Goal: Task Accomplishment & Management: Complete application form

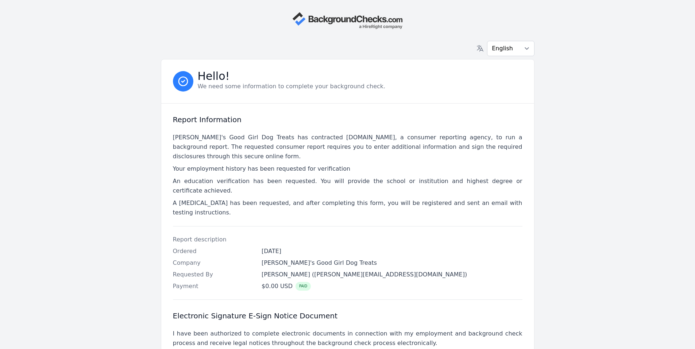
scroll to position [167, 0]
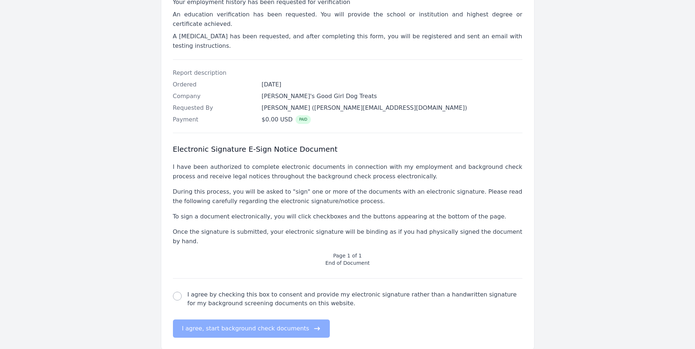
click at [219, 290] on label "I agree by checking this box to consent and provide my electronic signature rat…" at bounding box center [354, 299] width 335 height 18
click at [182, 292] on input "I agree by checking this box to consent and provide my electronic signature rat…" at bounding box center [177, 296] width 9 height 9
checkbox input "true"
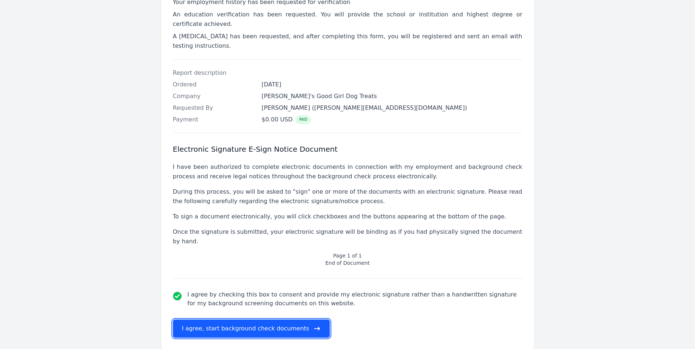
click at [229, 319] on button "I agree, start background check documents" at bounding box center [251, 328] width 157 height 18
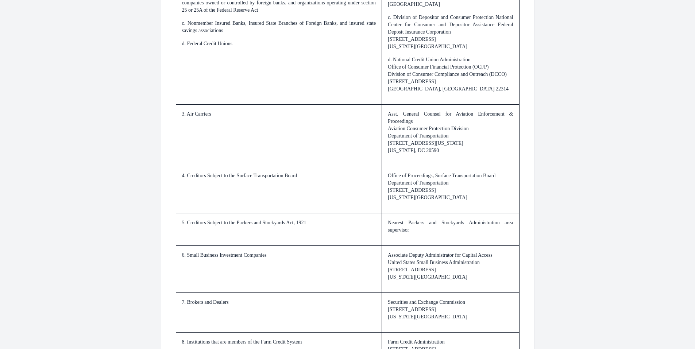
scroll to position [1034, 0]
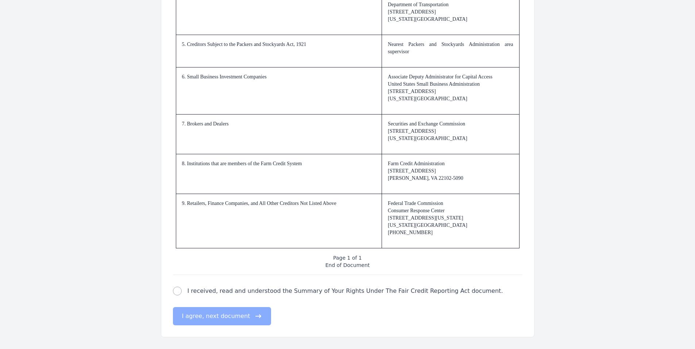
click at [199, 295] on label "I received, read and understood the Summary of Your Rights Under The Fair Credi…" at bounding box center [344, 291] width 315 height 9
click at [182, 295] on input "I received, read and understood the Summary of Your Rights Under The Fair Credi…" at bounding box center [177, 291] width 9 height 9
checkbox input "true"
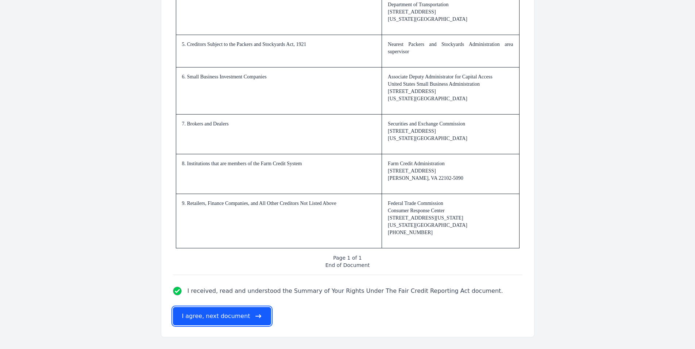
click at [202, 314] on button "I agree, next document" at bounding box center [222, 316] width 98 height 18
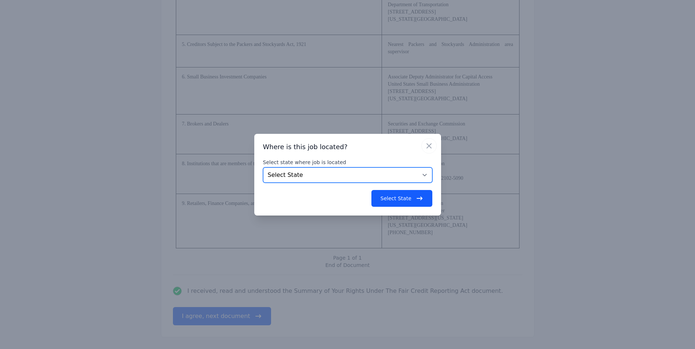
click at [357, 180] on select "Select State [US_STATE] [US_STATE] [US_STATE] [US_STATE] [US_STATE] [US_STATE] …" at bounding box center [347, 174] width 169 height 15
click at [338, 176] on select "Select State [US_STATE] [US_STATE] [US_STATE] [US_STATE] [US_STATE] [US_STATE] …" at bounding box center [347, 174] width 169 height 15
select select "NC"
click at [263, 167] on select "Select State [US_STATE] [US_STATE] [US_STATE] [US_STATE] [US_STATE] [US_STATE] …" at bounding box center [347, 174] width 169 height 15
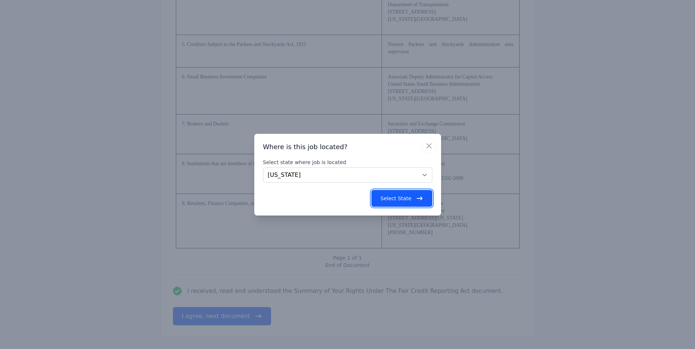
click at [408, 202] on button "Select State" at bounding box center [401, 198] width 61 height 17
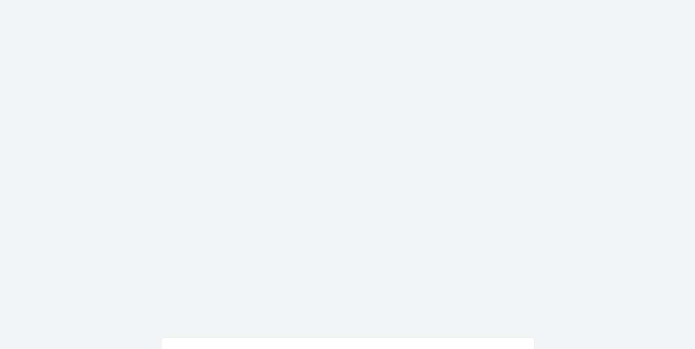
scroll to position [0, 0]
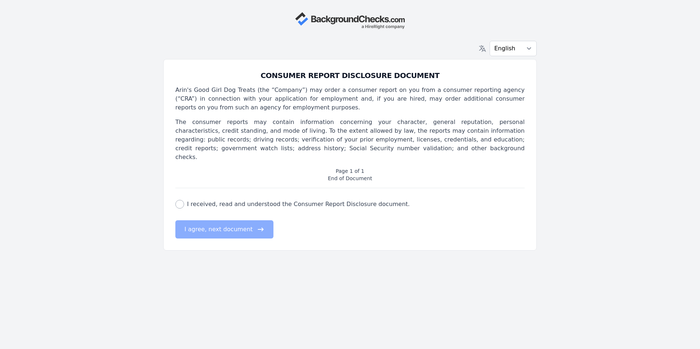
click at [258, 200] on label "I received, read and understood the Consumer Report Disclosure document." at bounding box center [298, 204] width 223 height 9
click at [184, 200] on input "I received, read and understood the Consumer Report Disclosure document." at bounding box center [179, 204] width 9 height 9
checkbox input "true"
click at [225, 237] on div "CONSUMER REPORT DISCLOSURE DOCUMENT Arin's Good Girl Dog Treats (the “Company”)…" at bounding box center [349, 154] width 373 height 191
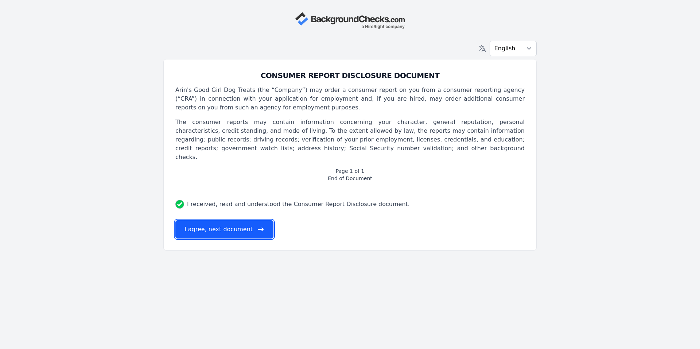
click at [238, 220] on button "I agree, next document" at bounding box center [224, 229] width 98 height 18
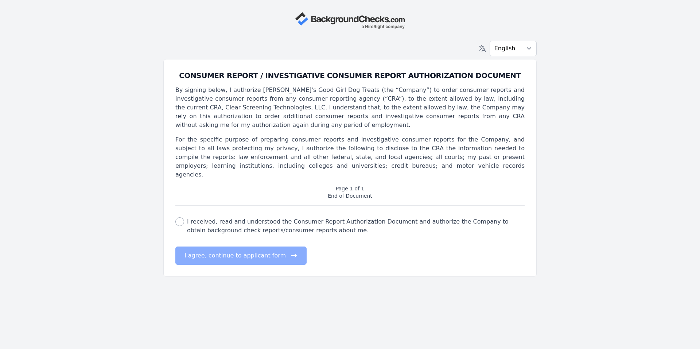
click at [235, 219] on label "I received, read and understood the Consumer Report Authorization Document and …" at bounding box center [356, 226] width 338 height 18
click at [184, 219] on input "I received, read and understood the Consumer Report Authorization Document and …" at bounding box center [179, 221] width 9 height 9
checkbox input "true"
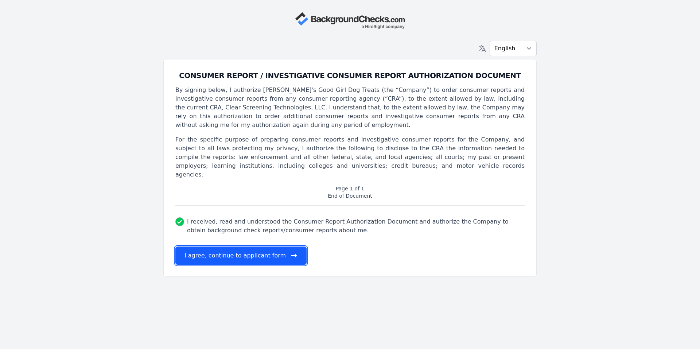
click at [236, 250] on button "I agree, continue to applicant form" at bounding box center [240, 255] width 131 height 18
select select
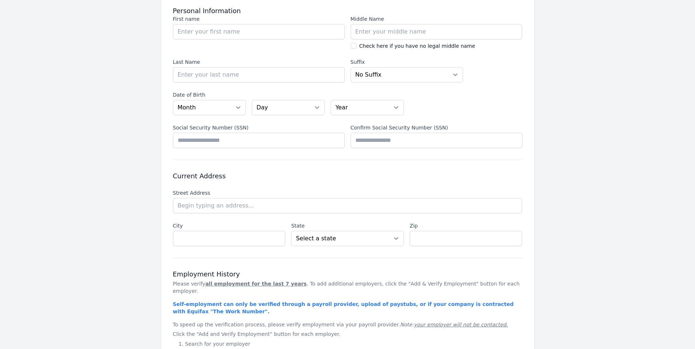
scroll to position [109, 0]
click at [238, 30] on input "First name" at bounding box center [259, 30] width 172 height 15
type input "[PERSON_NAME]"
type input "J"
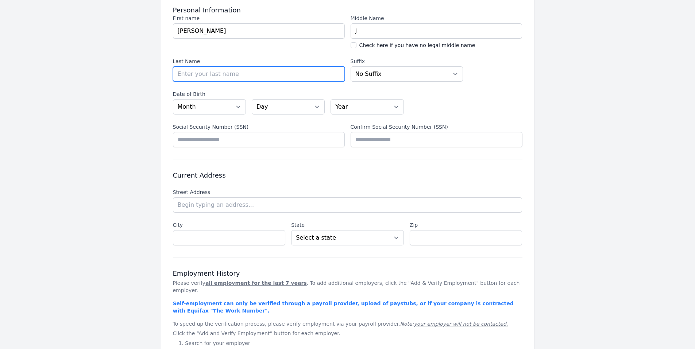
type input "[PERSON_NAME]"
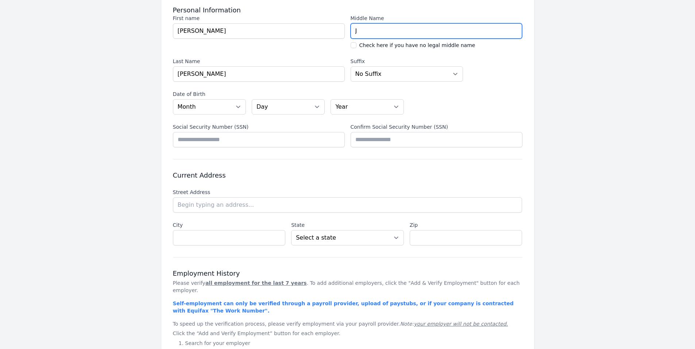
click at [390, 32] on input "J" at bounding box center [436, 30] width 172 height 15
type input "[PERSON_NAME]"
click at [207, 115] on div "Date of Birth Date of Birth Month [DEMOGRAPHIC_DATA] - [DEMOGRAPHIC_DATA] - [DA…" at bounding box center [347, 118] width 349 height 57
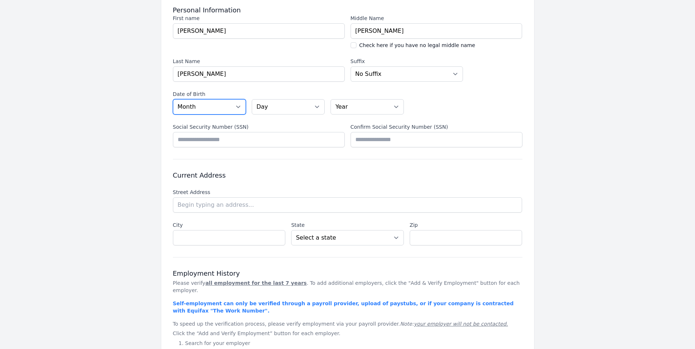
click at [219, 106] on select "Month [DATE] - [DATE] - [DATE] - [DATE] - [DATE] - [DATE] - [DATE] - [DATE] - […" at bounding box center [209, 106] width 73 height 15
click at [173, 99] on select "Month [DATE] - [DATE] - [DATE] - [DATE] - [DATE] - [DATE] - [DATE] - [DATE] - […" at bounding box center [209, 106] width 73 height 15
click at [222, 106] on select "Month [DATE] - [DATE] - [DATE] - [DATE] - [DATE] - [DATE] - [DATE] - [DATE] - […" at bounding box center [209, 106] width 73 height 15
select select "07"
click at [173, 99] on select "Month [DATE] - [DATE] - [DATE] - [DATE] - [DATE] - [DATE] - [DATE] - [DATE] - […" at bounding box center [209, 106] width 73 height 15
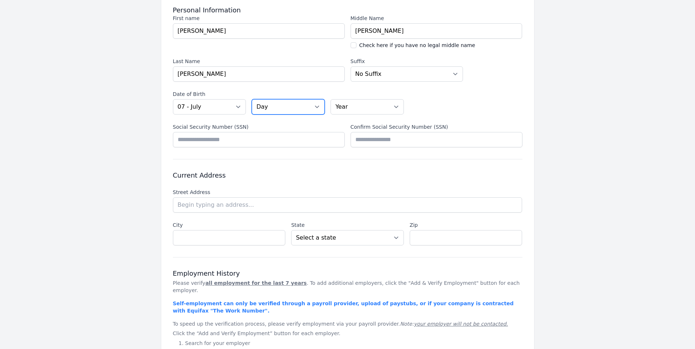
click at [299, 102] on select "Day 01 02 03 04 05 06 07 08 09 10 11 12 13 14 15 16 17 18 19 20 21 22 23 24 25 …" at bounding box center [288, 106] width 73 height 15
select select "09"
click at [252, 99] on select "Day 01 02 03 04 05 06 07 08 09 10 11 12 13 14 15 16 17 18 19 20 21 22 23 24 25 …" at bounding box center [288, 106] width 73 height 15
click at [381, 109] on select "Year [DATE] 2006 2005 2004 2003 2002 2001 2000 1999 1998 1997 1996 1995 1994 19…" at bounding box center [366, 106] width 73 height 15
select select "1996"
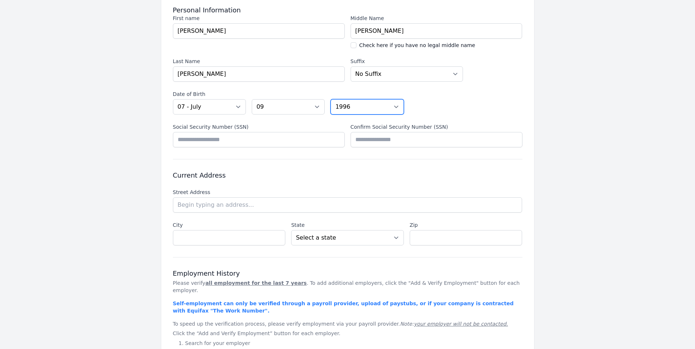
click at [330, 99] on select "Year [DATE] 2006 2005 2004 2003 2002 2001 2000 1999 1998 1997 1996 1995 1994 19…" at bounding box center [366, 106] width 73 height 15
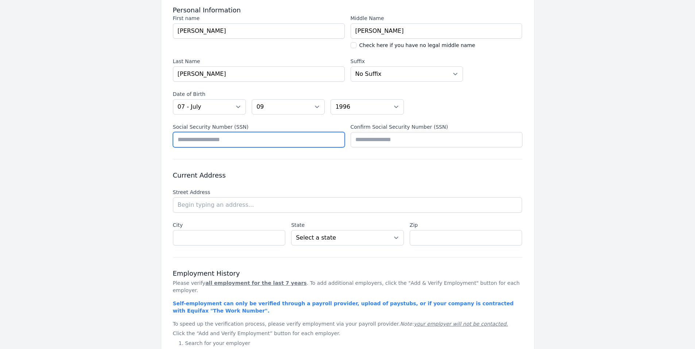
click at [223, 142] on input "Social Security Number (SSN)" at bounding box center [259, 139] width 172 height 15
type input "*********"
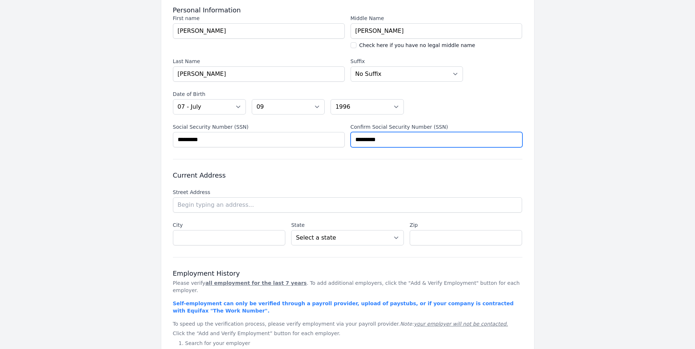
type input "*********"
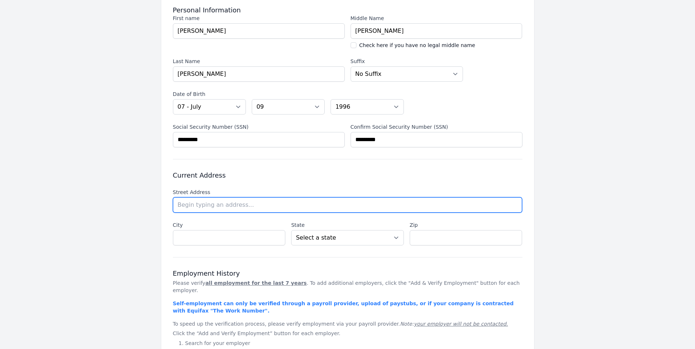
click at [292, 210] on input "text" at bounding box center [347, 204] width 349 height 15
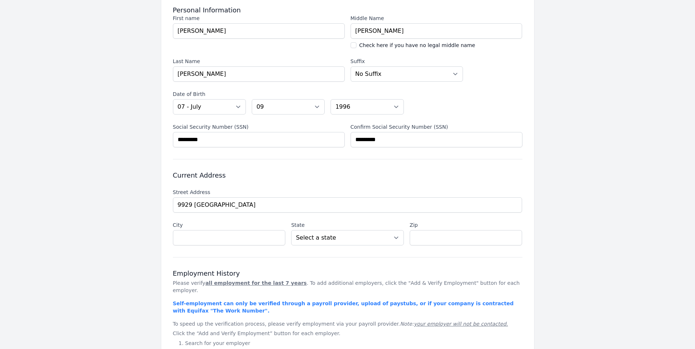
click at [0, 0] on li "[STREET_ADDRESS]" at bounding box center [0, 0] width 0 height 0
type input "[STREET_ADDRESS]"
type input "[GEOGRAPHIC_DATA]"
select select "NC"
type input "28078"
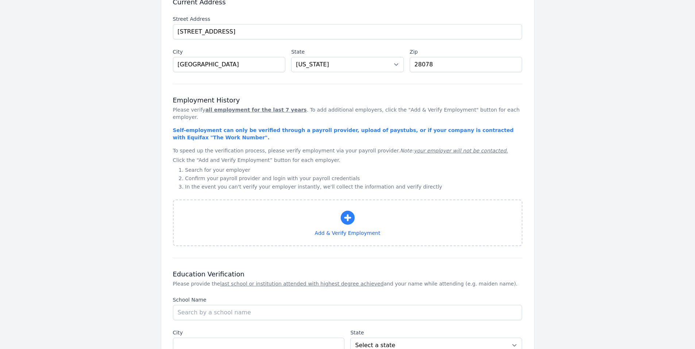
scroll to position [292, 0]
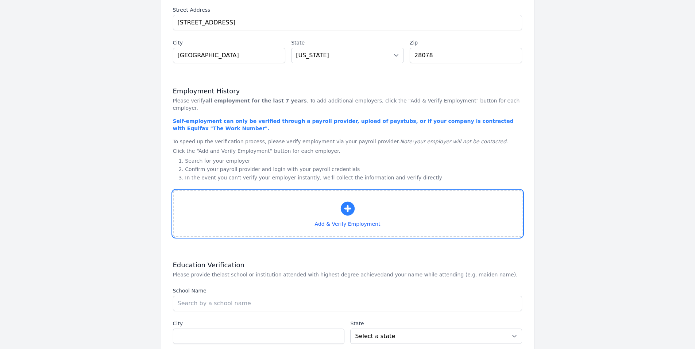
click at [248, 229] on button "Add & Verify Employment" at bounding box center [347, 213] width 349 height 47
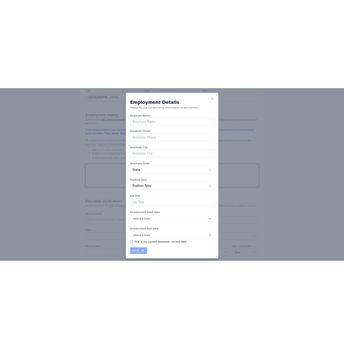
scroll to position [0, 0]
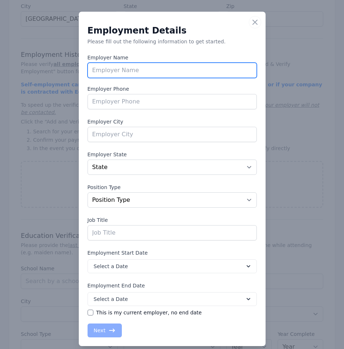
click at [189, 76] on input "text" at bounding box center [172, 70] width 169 height 15
type input "Grocycle"
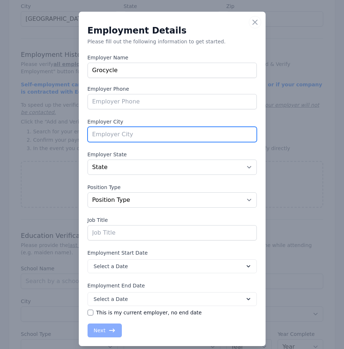
click at [172, 131] on input "text" at bounding box center [172, 134] width 169 height 15
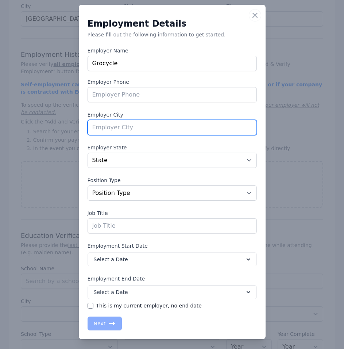
scroll to position [9, 0]
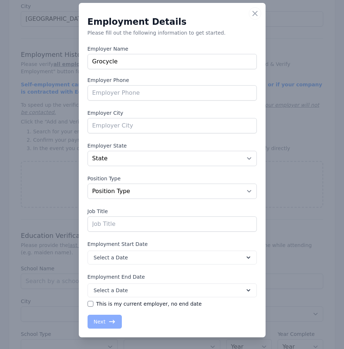
click at [215, 143] on label "Employer State" at bounding box center [172, 145] width 169 height 7
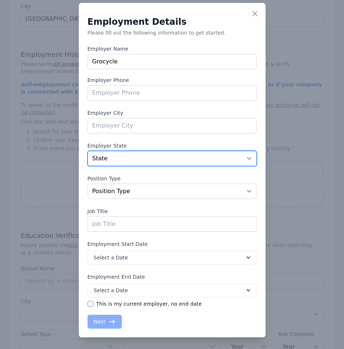
click at [215, 151] on select "State [US_STATE] [US_STATE] [US_STATE] [US_STATE] [US_STATE] [US_STATE] [US_STA…" at bounding box center [172, 158] width 169 height 15
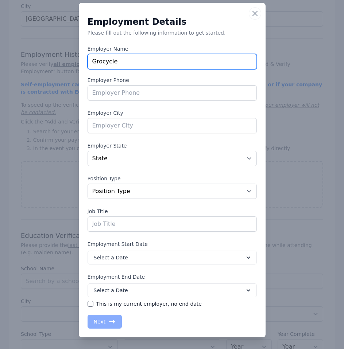
click at [167, 62] on input "Grocycle" at bounding box center [172, 61] width 169 height 15
click at [182, 63] on input "text" at bounding box center [172, 61] width 169 height 15
type input "Aspire Tours"
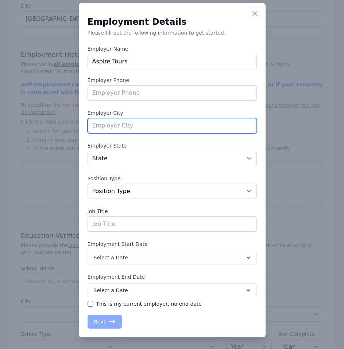
click at [153, 123] on input "text" at bounding box center [172, 125] width 169 height 15
type input "[GEOGRAPHIC_DATA]"
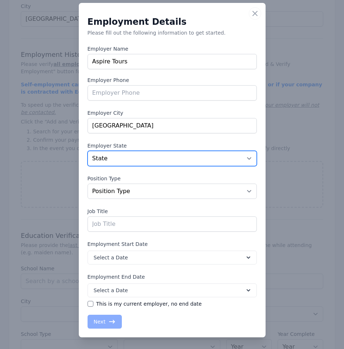
click at [214, 160] on select "State [US_STATE] [US_STATE] [US_STATE] [US_STATE] [US_STATE] [US_STATE] [US_STA…" at bounding box center [172, 158] width 169 height 15
select select "CO"
click at [88, 151] on select "State [US_STATE] [US_STATE] [US_STATE] [US_STATE] [US_STATE] [US_STATE] [US_STA…" at bounding box center [172, 158] width 169 height 15
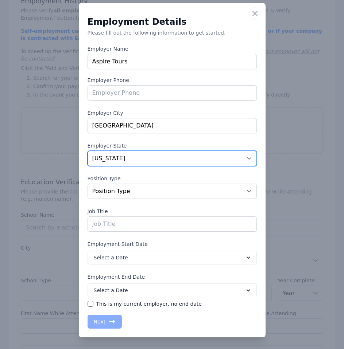
scroll to position [401, 0]
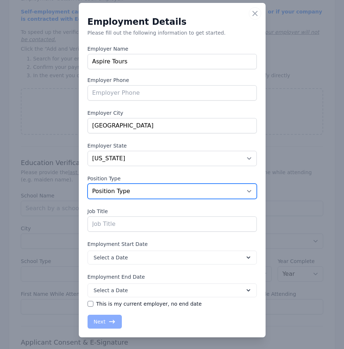
click at [165, 195] on select "Position Type Full Time Part time Self Employed Contract Internship Other" at bounding box center [172, 191] width 169 height 15
select select "fulltime"
click at [88, 184] on select "Position Type Full Time Part time Self Employed Contract Internship Other" at bounding box center [172, 191] width 169 height 15
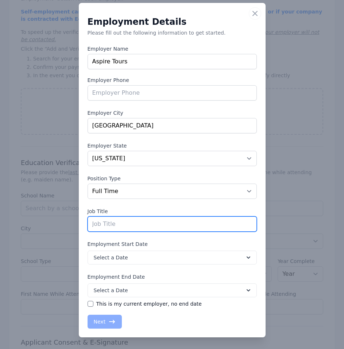
click at [159, 223] on input "text" at bounding box center [172, 224] width 169 height 15
type input "Operations manager"
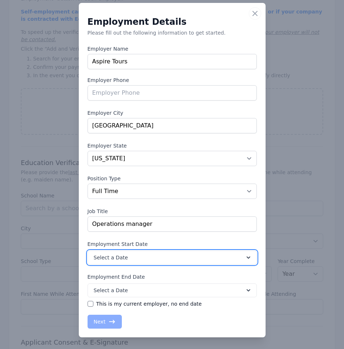
click at [206, 260] on button "Select a Date" at bounding box center [172, 258] width 169 height 14
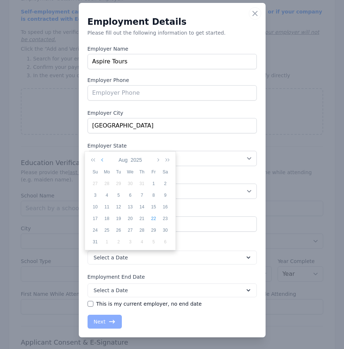
click at [101, 160] on icon "button" at bounding box center [103, 160] width 4 height 6
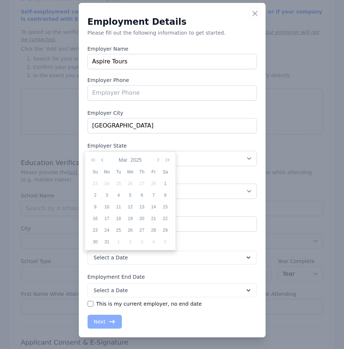
click at [103, 160] on icon "button" at bounding box center [103, 160] width 4 height 6
click at [141, 160] on button "2025" at bounding box center [136, 160] width 14 height 12
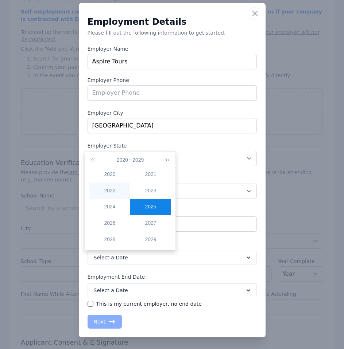
click at [109, 195] on td "2022" at bounding box center [109, 191] width 41 height 16
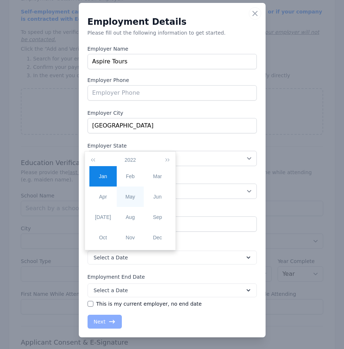
click at [126, 197] on div "May" at bounding box center [130, 197] width 27 height 8
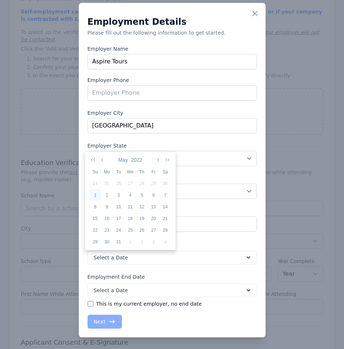
click at [95, 196] on div "1" at bounding box center [95, 195] width 12 height 7
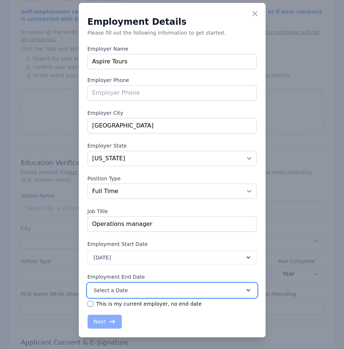
click at [207, 288] on button "Select a Date" at bounding box center [172, 291] width 169 height 14
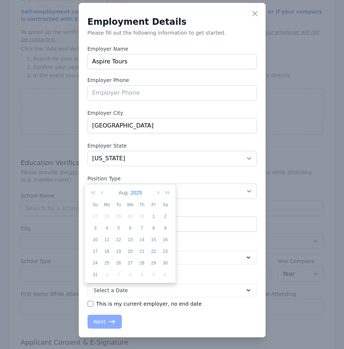
click at [138, 193] on button "2025" at bounding box center [136, 193] width 14 height 12
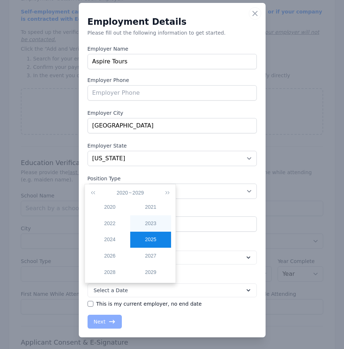
click at [148, 226] on div "2023" at bounding box center [150, 224] width 41 height 8
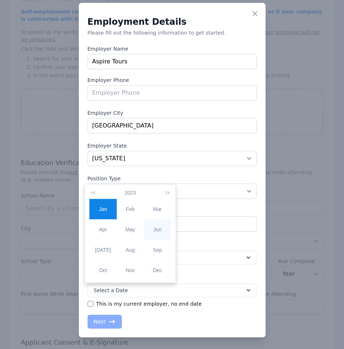
click at [155, 229] on div "Jun" at bounding box center [157, 230] width 27 height 8
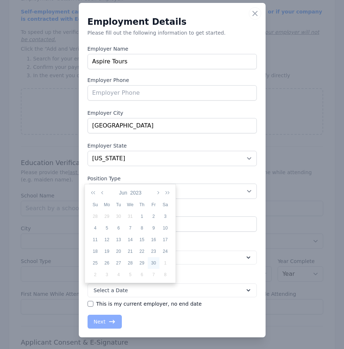
click at [154, 262] on div "30" at bounding box center [154, 263] width 12 height 7
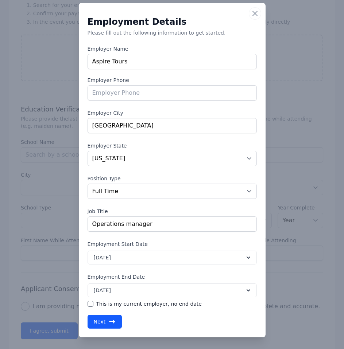
scroll to position [461, 0]
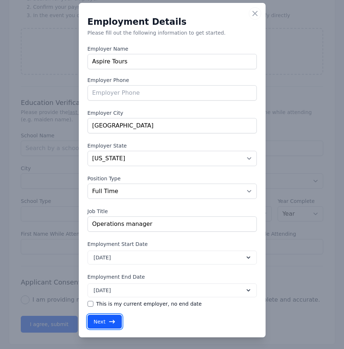
click at [108, 321] on icon "button" at bounding box center [111, 321] width 7 height 7
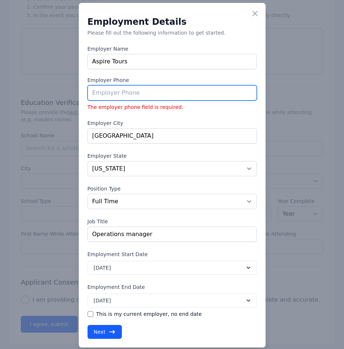
click at [152, 91] on input "tel" at bounding box center [172, 92] width 169 height 15
click at [145, 92] on input "tel" at bounding box center [172, 92] width 169 height 15
paste input "[PHONE_NUMBER]"
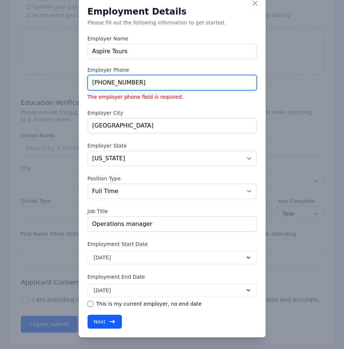
type input "[PHONE_NUMBER]"
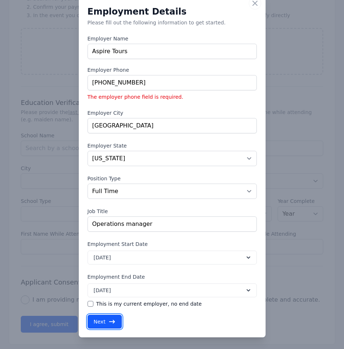
click at [112, 323] on icon "button" at bounding box center [111, 321] width 7 height 7
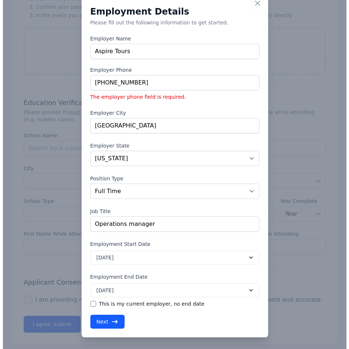
scroll to position [454, 0]
